Goal: Task Accomplishment & Management: Manage account settings

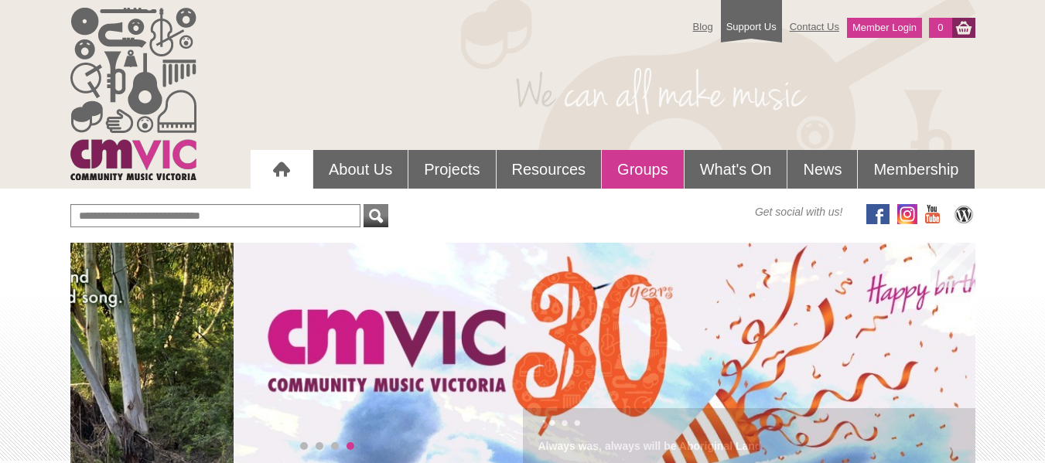
click at [643, 171] on link "Groups" at bounding box center [643, 169] width 82 height 39
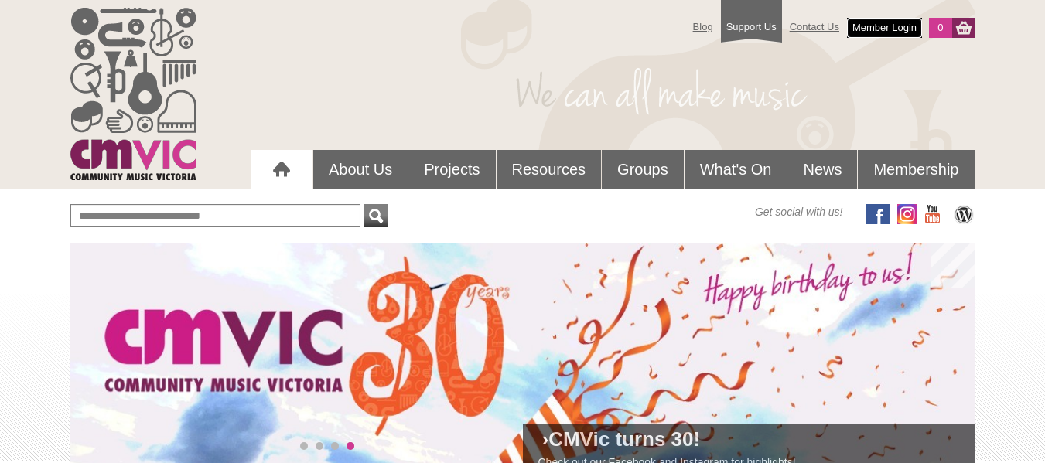
click at [872, 23] on link "Member Login" at bounding box center [884, 28] width 75 height 20
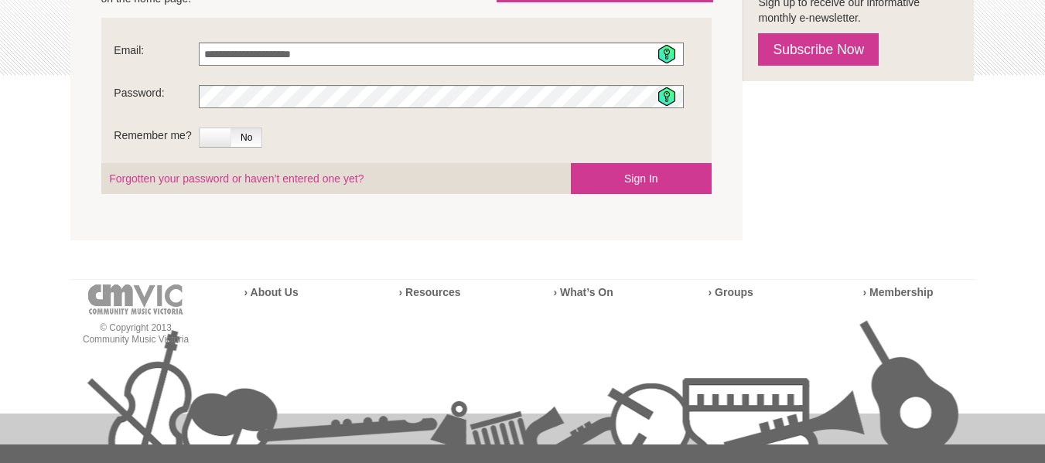
scroll to position [387, 0]
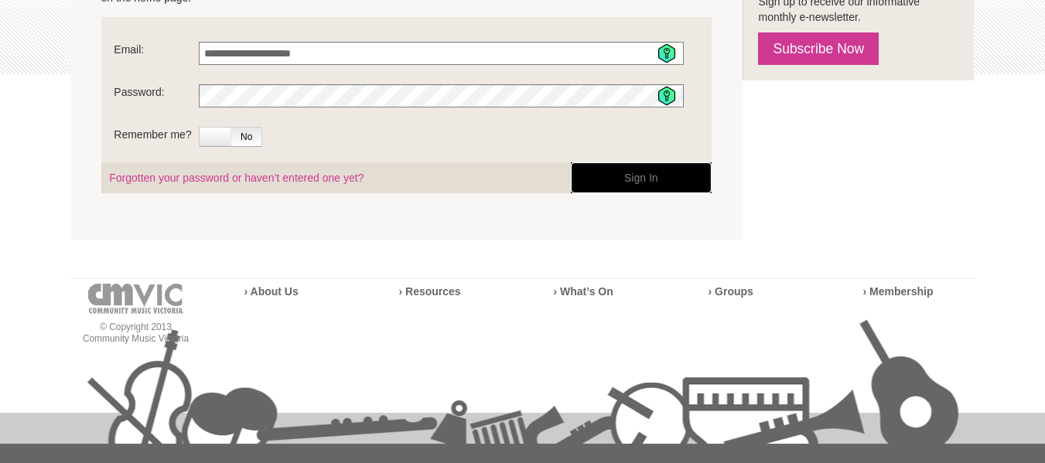
click at [613, 180] on button "Sign In" at bounding box center [641, 177] width 141 height 31
